Goal: Information Seeking & Learning: Learn about a topic

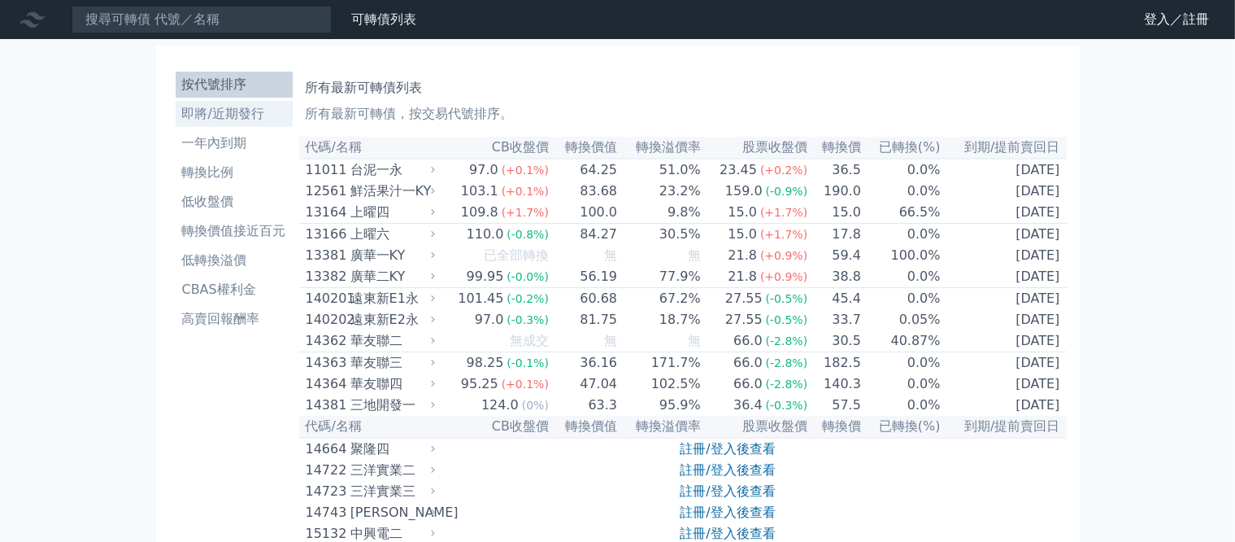
click at [193, 104] on li "即將/近期發行" at bounding box center [234, 114] width 117 height 20
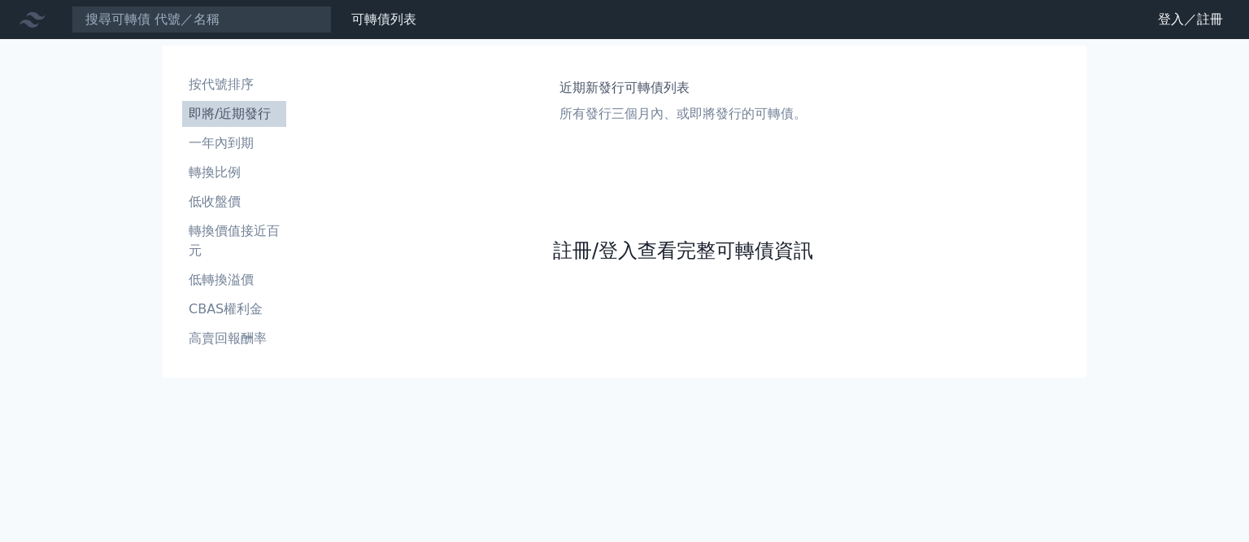
click at [555, 264] on link "註冊/登入查看完整可轉債資訊" at bounding box center [683, 250] width 260 height 26
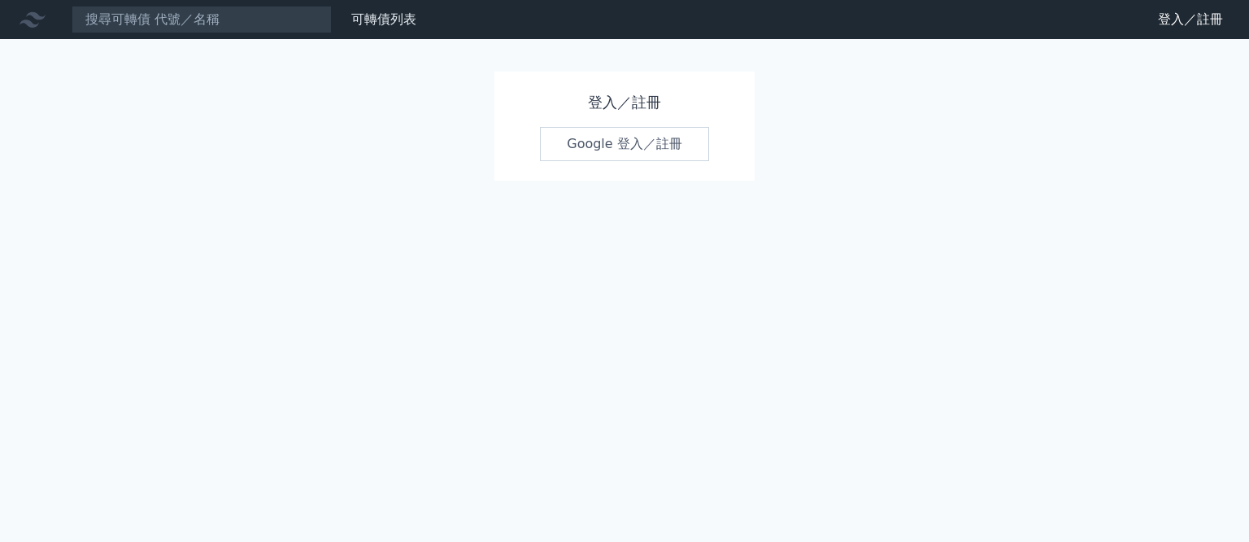
click at [623, 144] on link "Google 登入／註冊" at bounding box center [624, 144] width 169 height 34
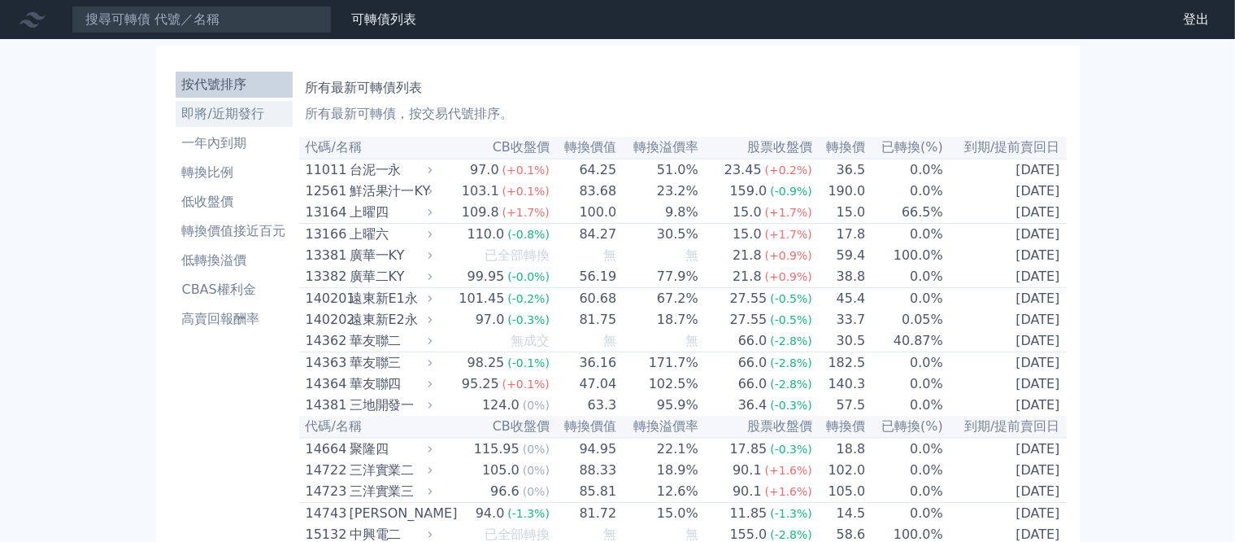
click at [196, 104] on li "即將/近期發行" at bounding box center [234, 114] width 117 height 20
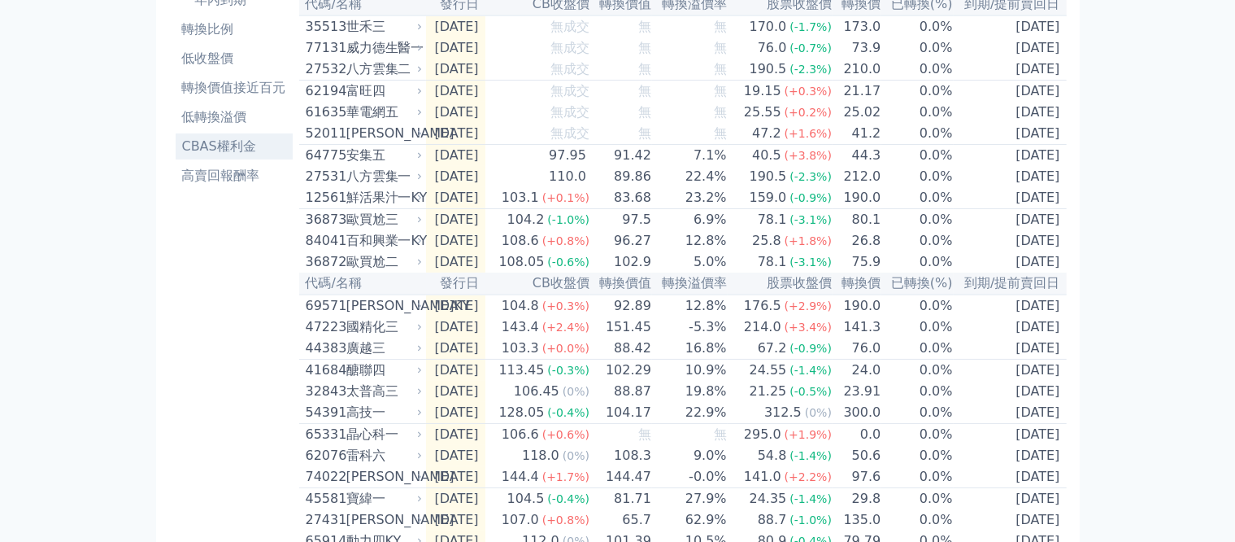
scroll to position [244, 0]
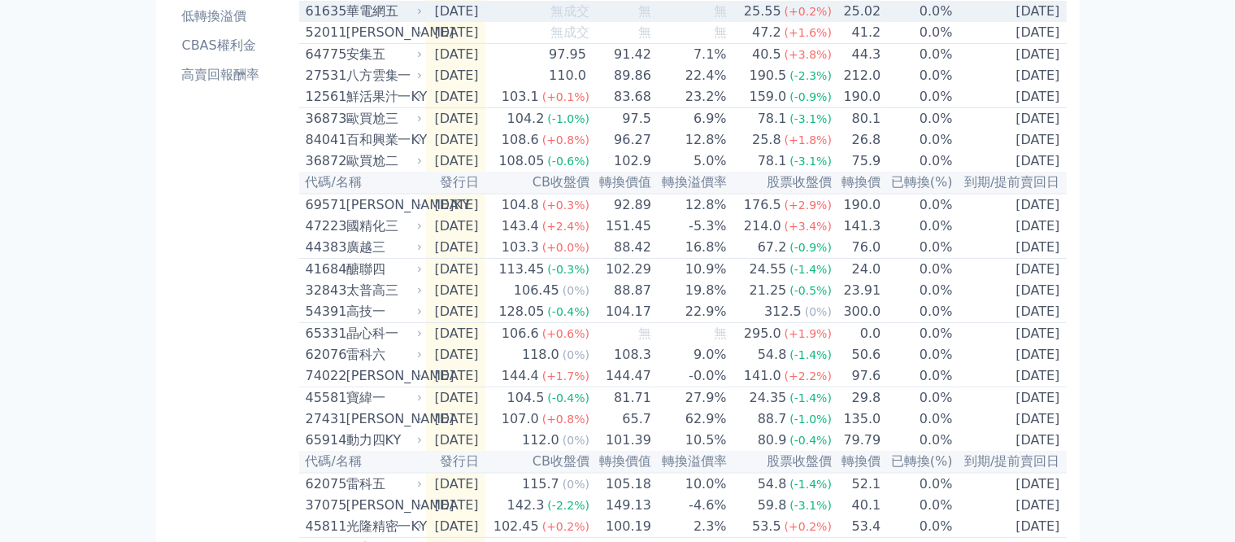
click at [346, 21] on div "華電網五" at bounding box center [382, 12] width 73 height 20
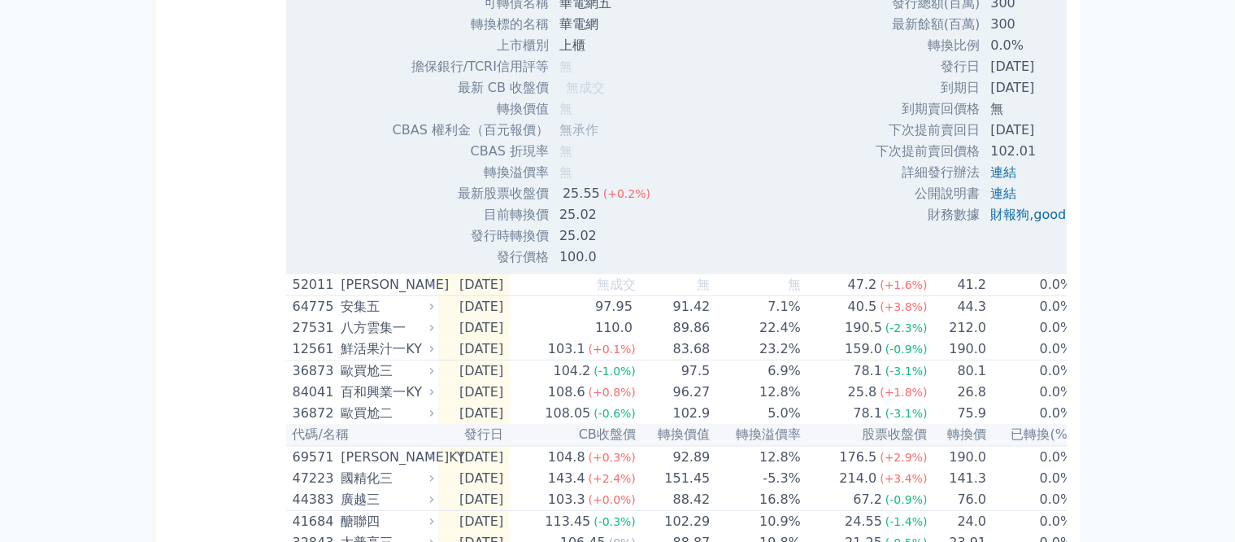
scroll to position [651, 0]
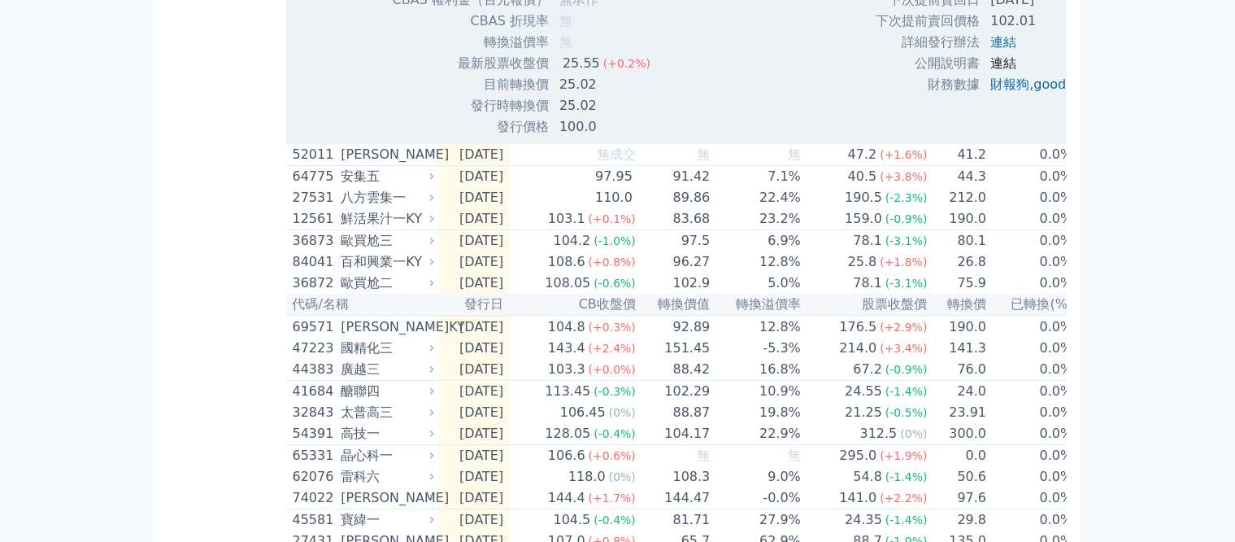
click at [991, 71] on link "連結" at bounding box center [1004, 62] width 26 height 15
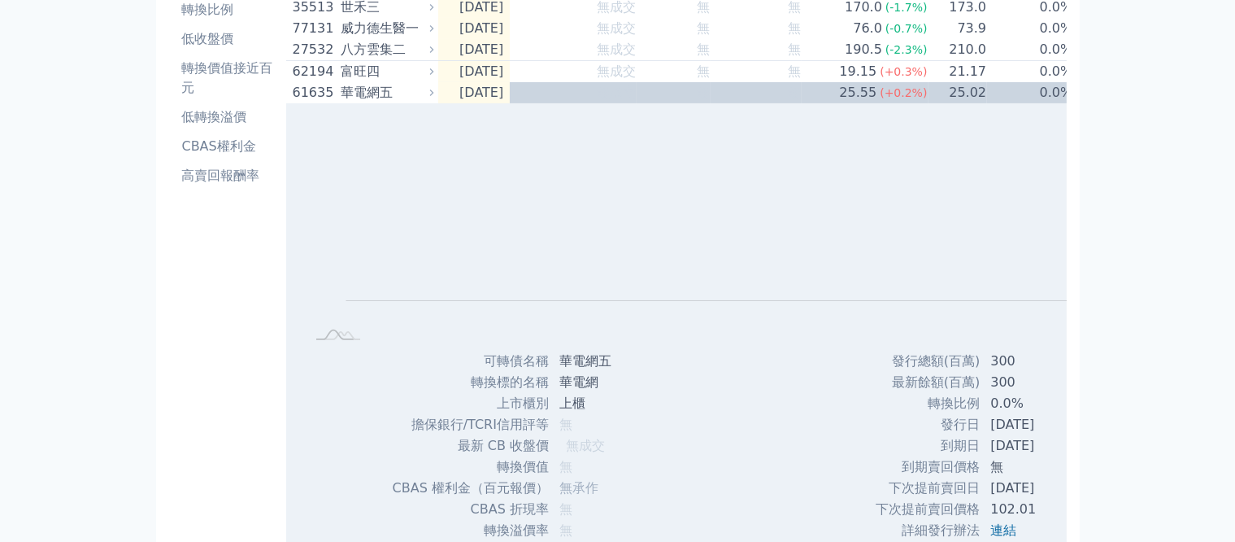
scroll to position [0, 0]
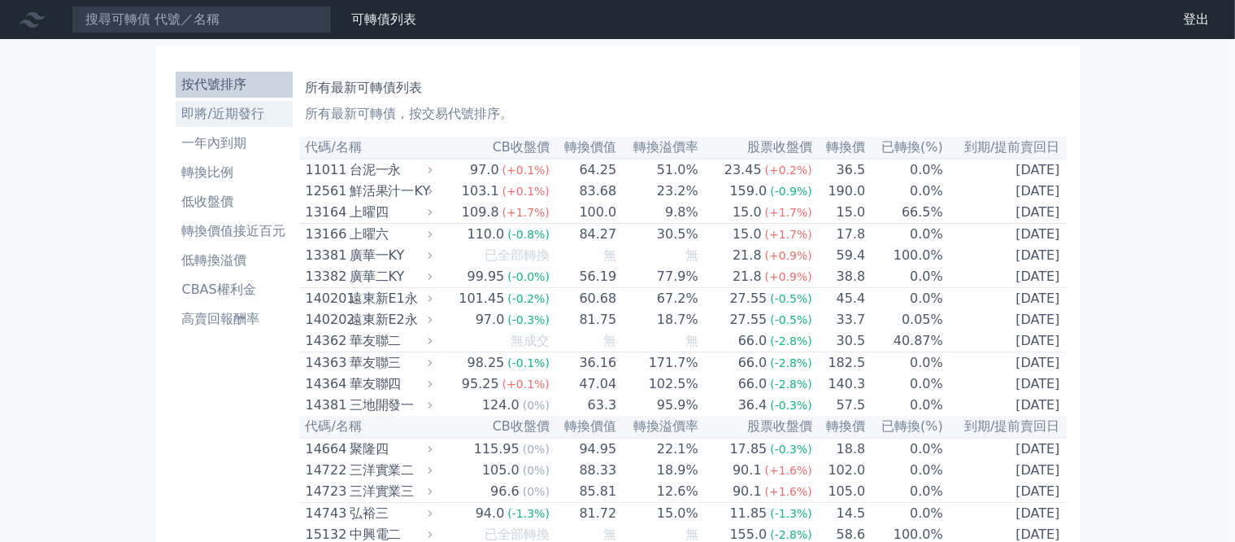
click at [224, 104] on li "即將/近期發行" at bounding box center [234, 114] width 117 height 20
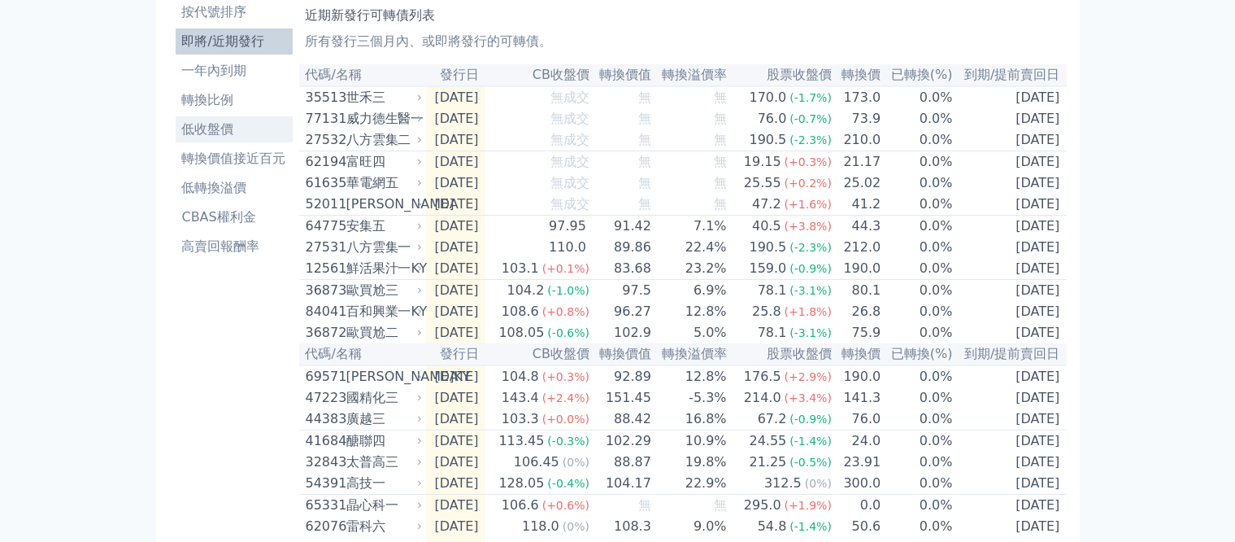
scroll to position [163, 0]
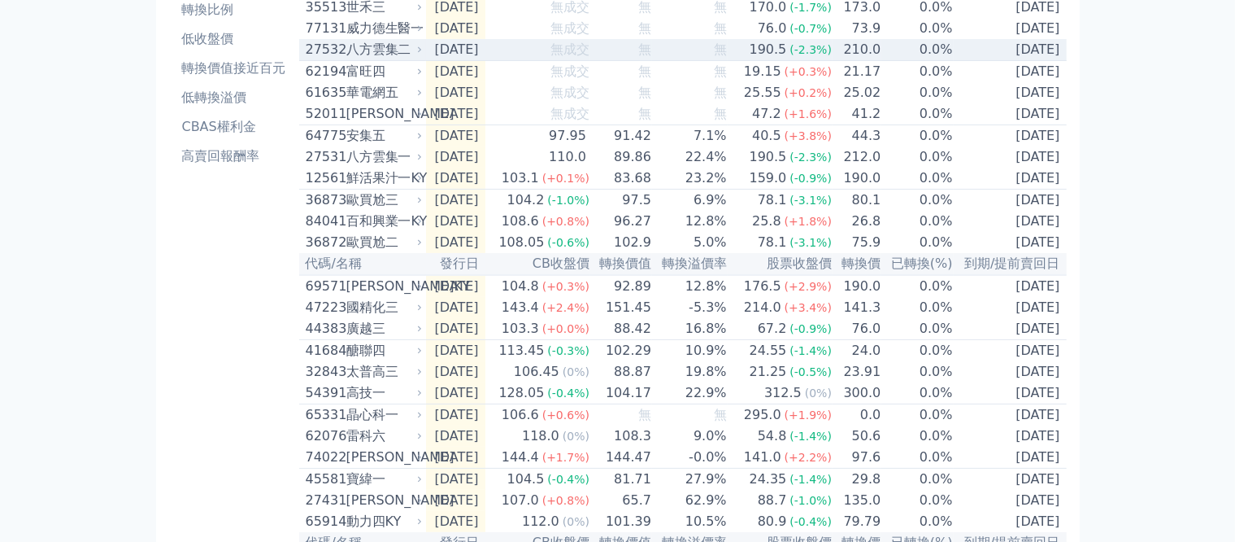
click at [346, 59] on div "八方雲集二" at bounding box center [382, 50] width 73 height 20
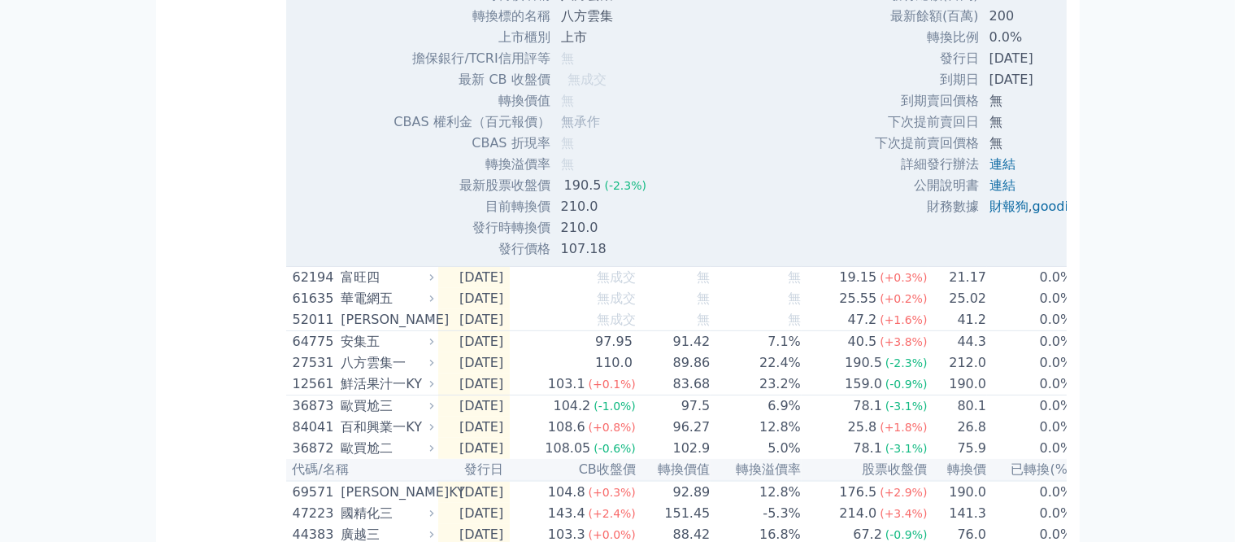
scroll to position [488, 0]
click at [990, 190] on link "連結" at bounding box center [1003, 182] width 26 height 15
